Goal: Check status

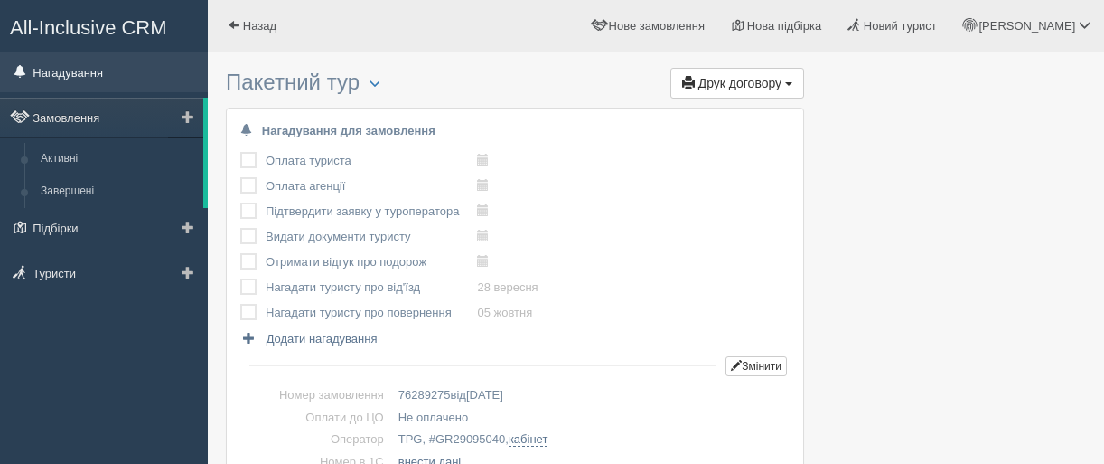
click at [82, 71] on link "Нагадування" at bounding box center [104, 72] width 208 height 40
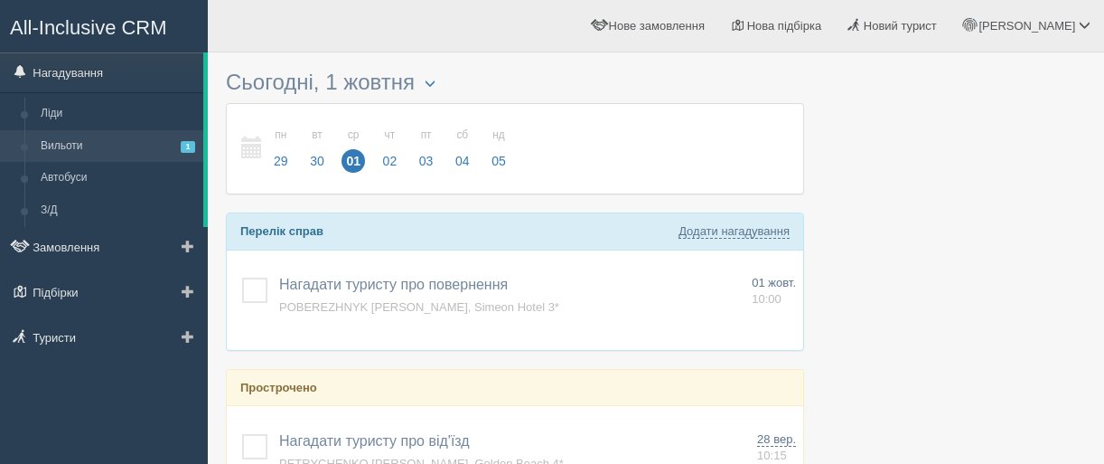
click at [73, 145] on link "Вильоти 1" at bounding box center [118, 146] width 171 height 33
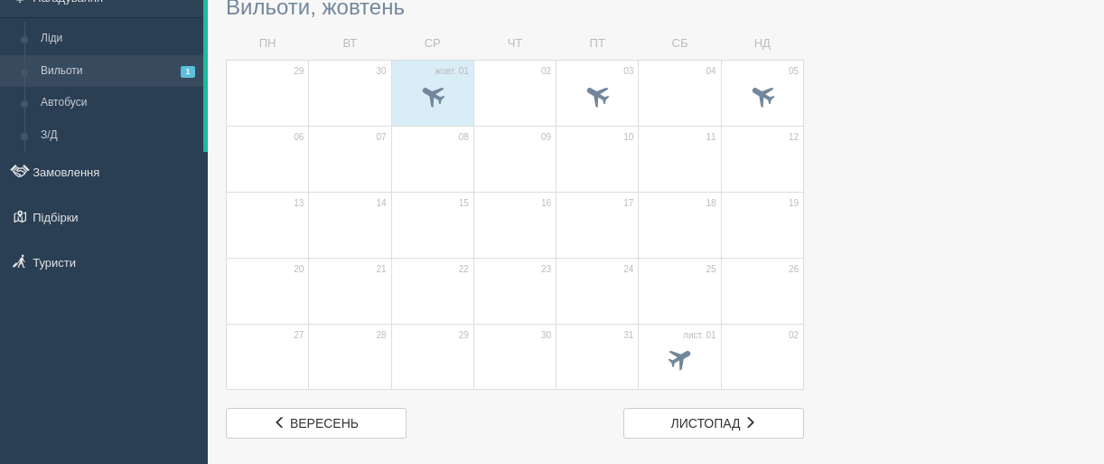
scroll to position [181, 0]
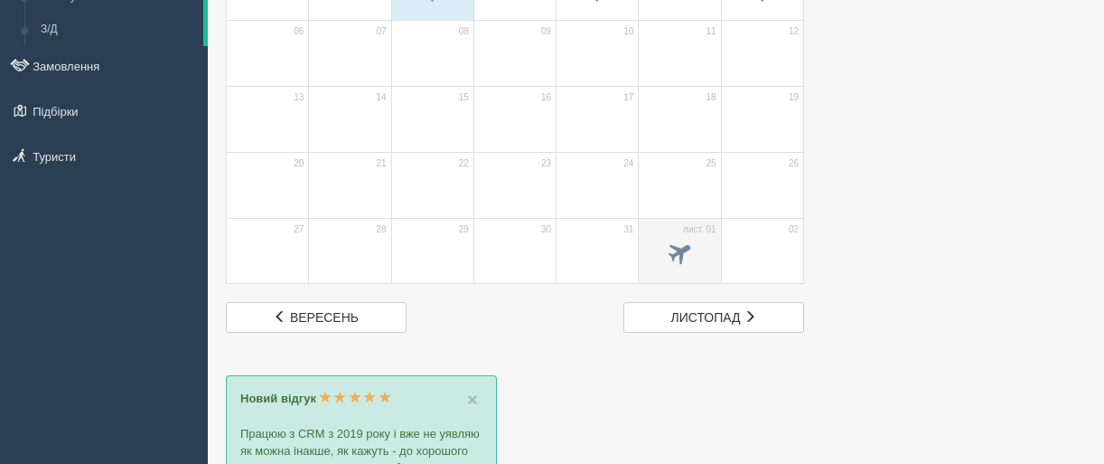
click at [681, 225] on td "лист. 01" at bounding box center [680, 251] width 82 height 66
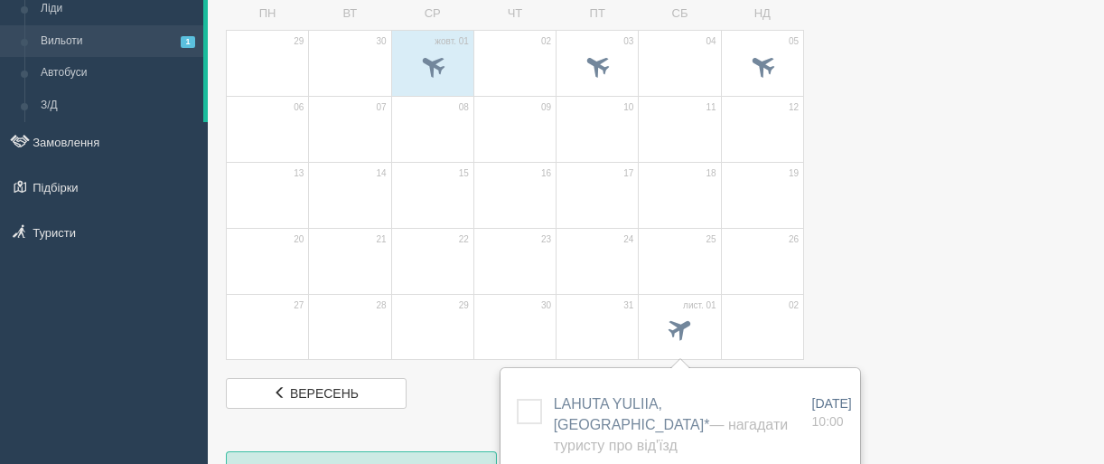
scroll to position [0, 0]
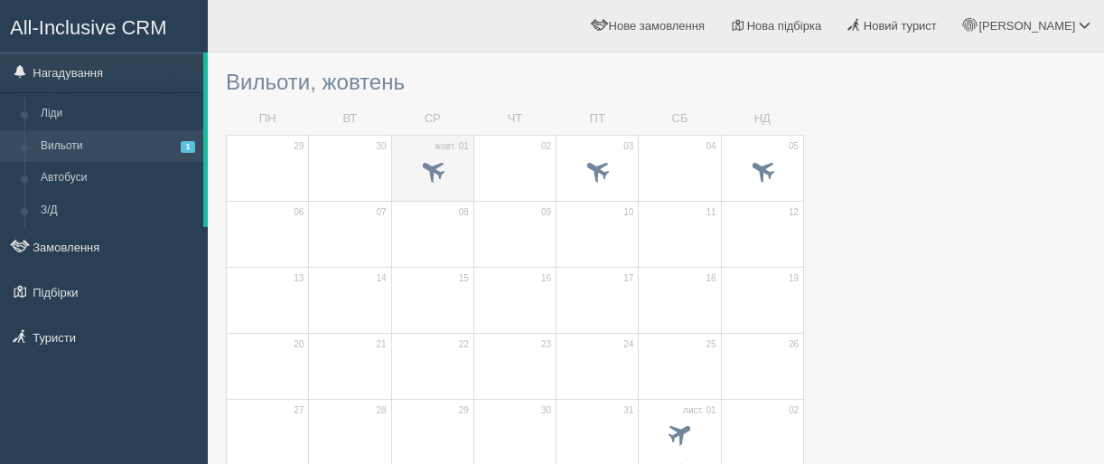
click at [420, 160] on span at bounding box center [432, 170] width 30 height 30
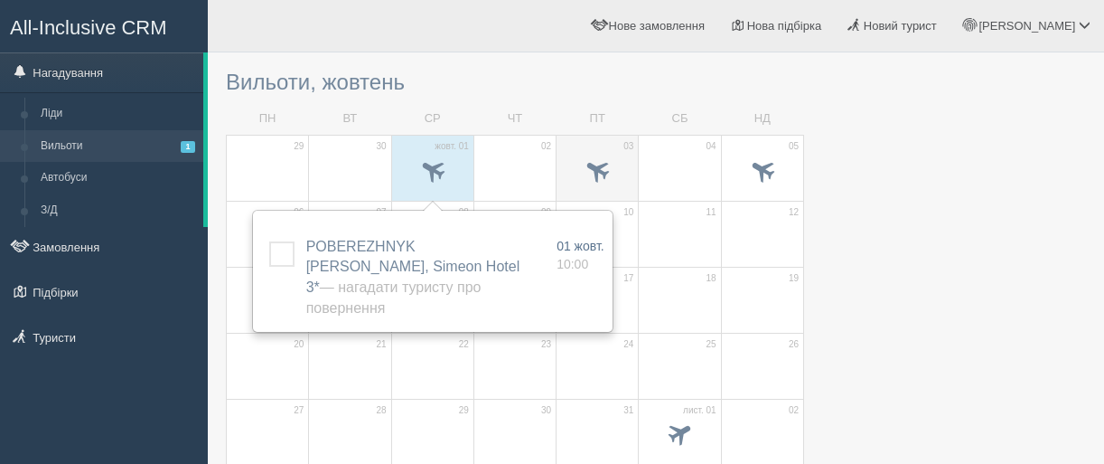
click at [592, 143] on td "03" at bounding box center [598, 168] width 82 height 66
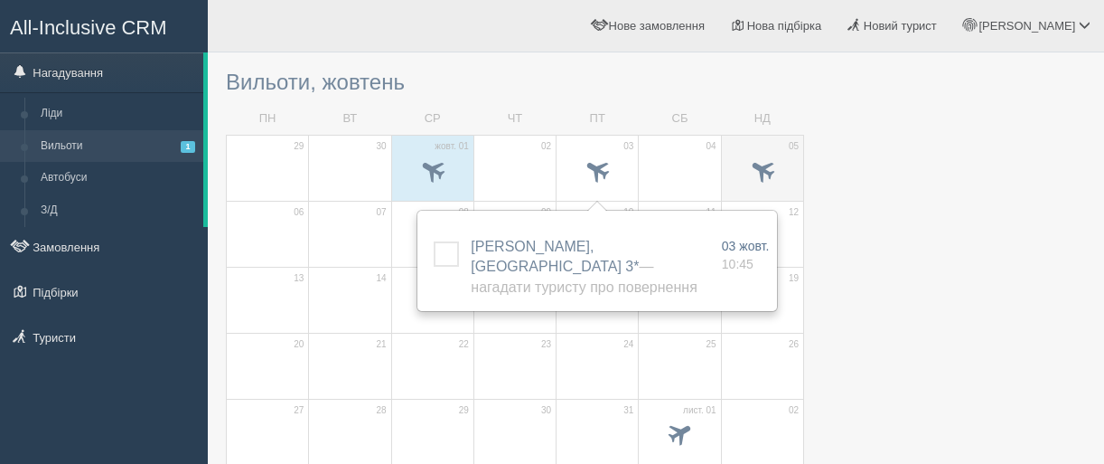
click at [741, 140] on td "05" at bounding box center [762, 168] width 82 height 66
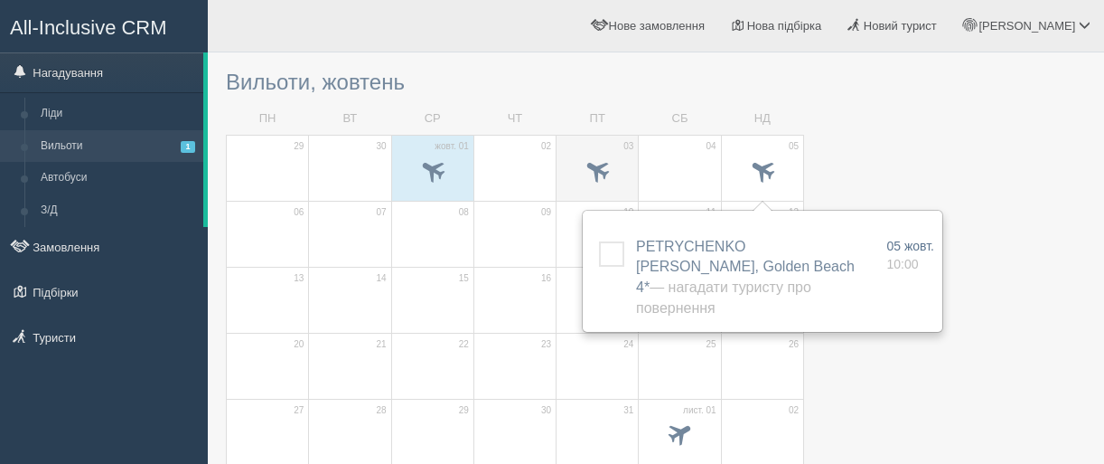
click at [585, 147] on td "03" at bounding box center [598, 168] width 82 height 66
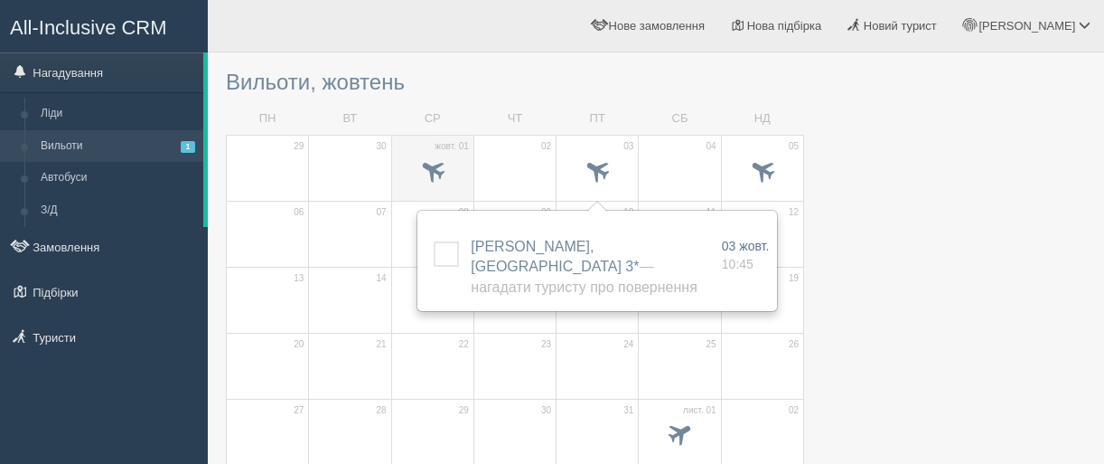
click at [433, 149] on td "жовт. 01" at bounding box center [432, 168] width 82 height 66
